Goal: Task Accomplishment & Management: Use online tool/utility

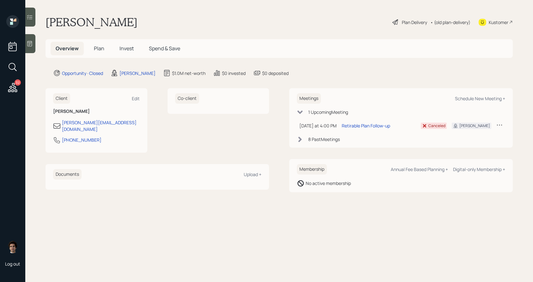
click at [398, 21] on div "Plan Delivery" at bounding box center [410, 22] width 36 height 8
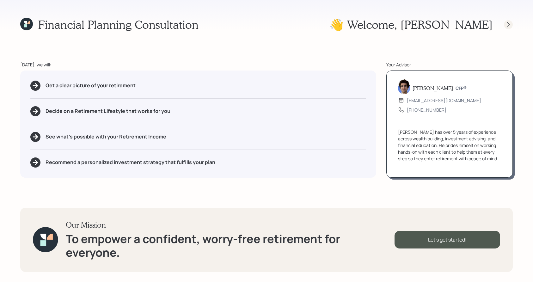
click at [510, 25] on icon at bounding box center [509, 25] width 6 height 6
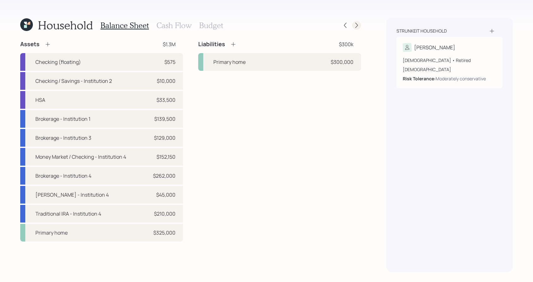
click at [354, 24] on icon at bounding box center [357, 25] width 6 height 6
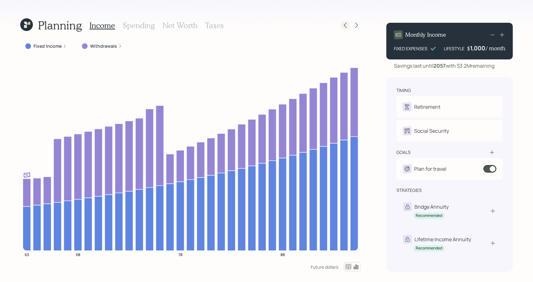
click at [346, 23] on icon at bounding box center [345, 25] width 3 height 5
